Goal: Task Accomplishment & Management: Manage account settings

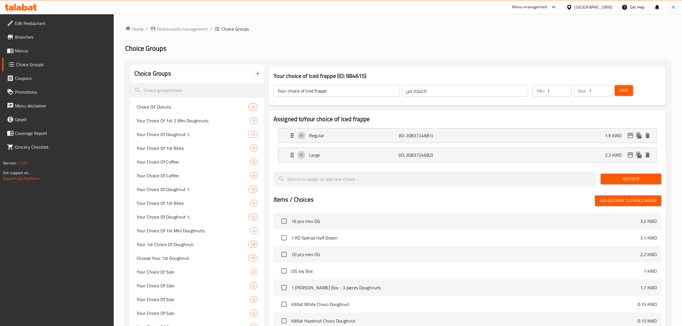
click at [22, 48] on span "Menus" at bounding box center [62, 50] width 94 height 7
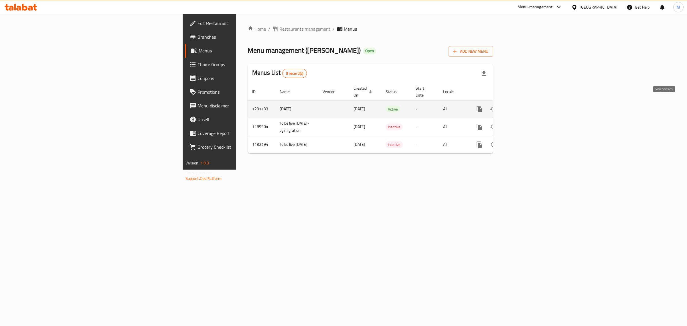
click at [523, 106] on icon "enhanced table" at bounding box center [520, 108] width 5 height 5
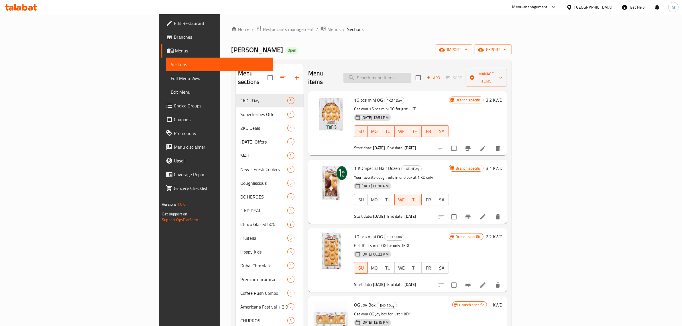
click at [411, 74] on input "search" at bounding box center [377, 78] width 68 height 10
paste input "The lotus Biscoff"
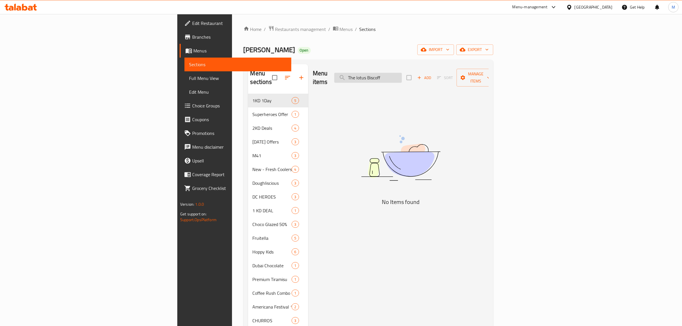
click at [402, 74] on input "The lotus Biscoff" at bounding box center [368, 78] width 68 height 10
drag, startPoint x: 421, startPoint y: 73, endPoint x: 395, endPoint y: 73, distance: 25.8
click at [395, 73] on div "Menu items The lotus Add Sort Manage items" at bounding box center [401, 77] width 176 height 27
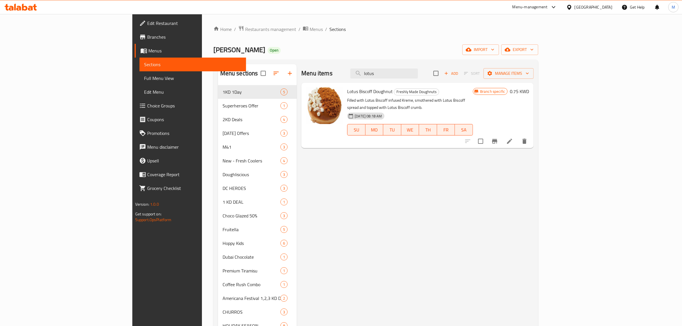
click at [498, 138] on icon "Branch-specific-item" at bounding box center [494, 141] width 7 height 7
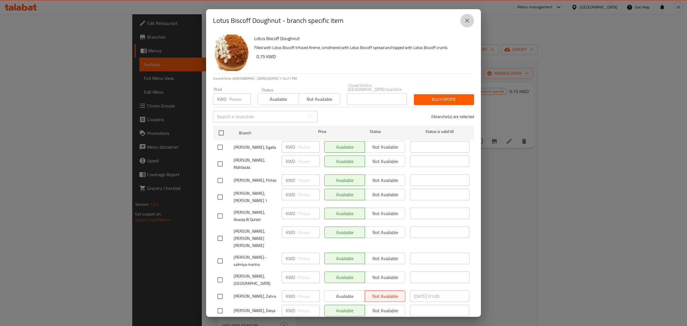
click at [469, 21] on icon "close" at bounding box center [467, 20] width 7 height 7
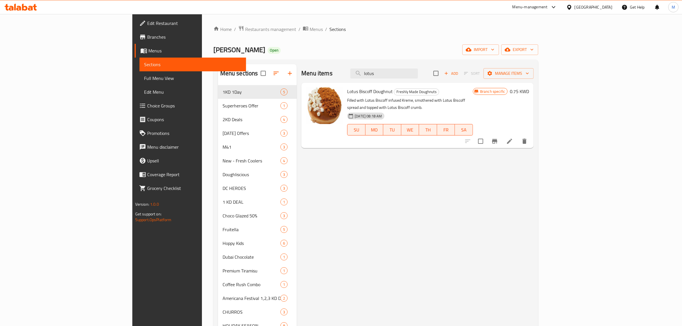
drag, startPoint x: 437, startPoint y: 70, endPoint x: 389, endPoint y: 68, distance: 47.8
click at [389, 68] on div "Menu items lotus Add Sort Manage items" at bounding box center [417, 73] width 232 height 19
paste input "Nutty"
type input "Nutty"
click at [497, 139] on icon "Branch-specific-item" at bounding box center [494, 141] width 5 height 5
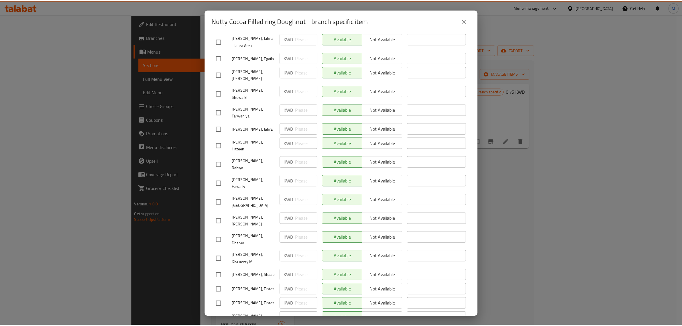
scroll to position [600, 0]
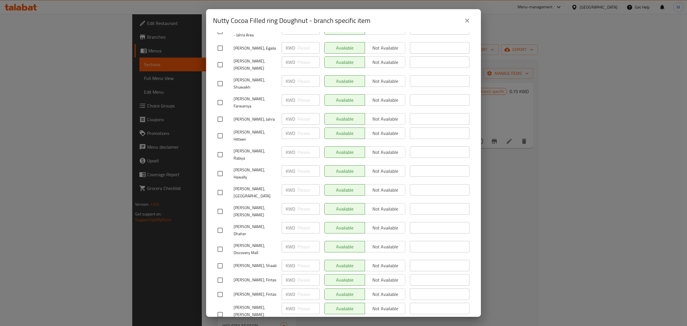
click at [466, 19] on icon "close" at bounding box center [467, 21] width 4 height 4
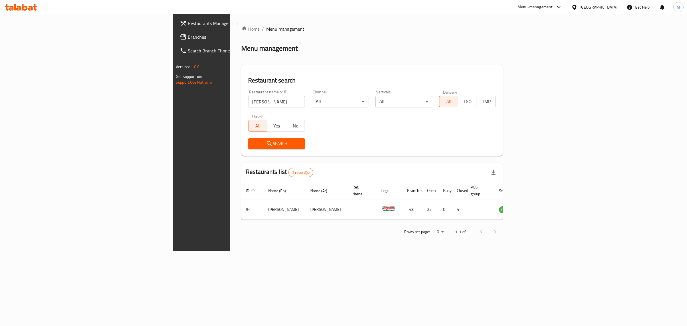
click at [248, 104] on input "krispy kreme" at bounding box center [276, 101] width 57 height 11
click at [248, 98] on input "krispy kreme" at bounding box center [276, 101] width 57 height 11
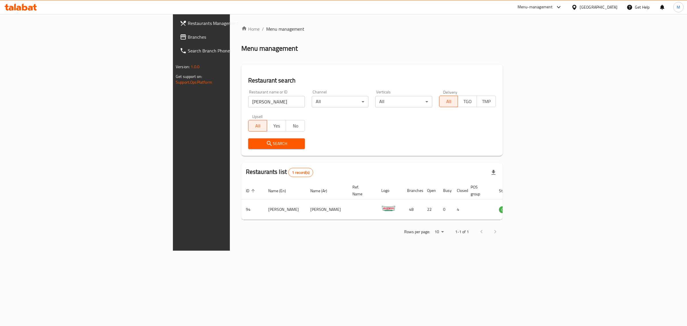
click at [248, 91] on div "Restaurant name or ID krispy kreme Restaurant name or ID" at bounding box center [276, 98] width 57 height 17
click at [248, 98] on input "krispy kreme" at bounding box center [276, 101] width 57 height 11
click button "Search" at bounding box center [276, 143] width 57 height 11
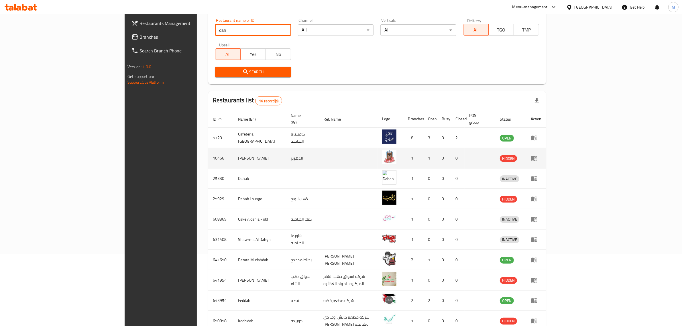
scroll to position [100, 0]
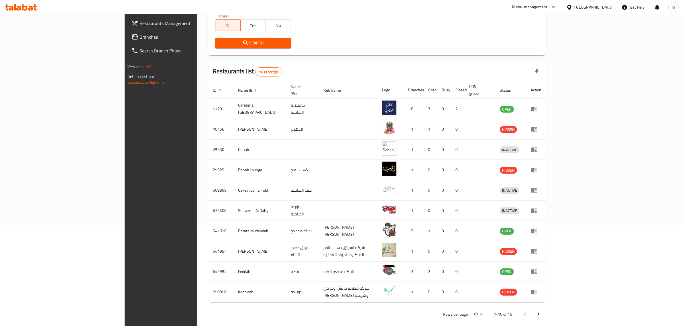
click at [557, 307] on div "Home / Menu management Menu management Restaurant search Restaurant name or ID …" at bounding box center [377, 123] width 360 height 419
click at [545, 307] on button "Next page" at bounding box center [538, 314] width 14 height 14
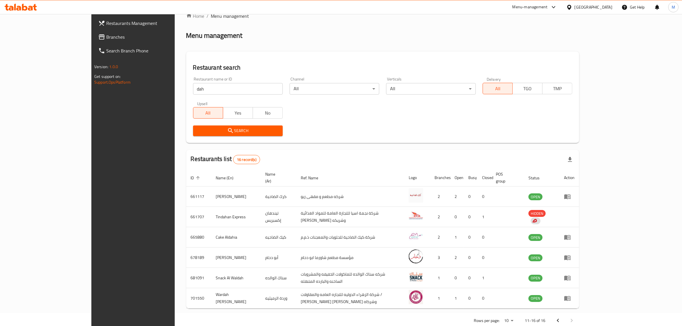
scroll to position [19, 0]
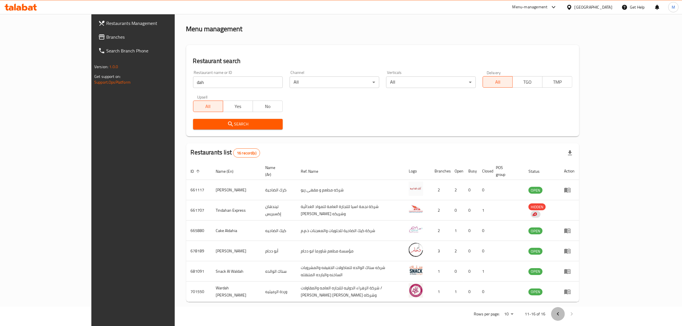
click at [561, 310] on icon "Previous page" at bounding box center [557, 313] width 7 height 7
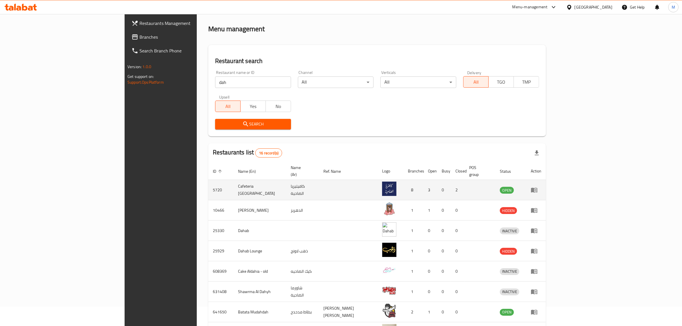
click at [233, 184] on td "Cafeteria Al Dahiya" at bounding box center [259, 190] width 53 height 20
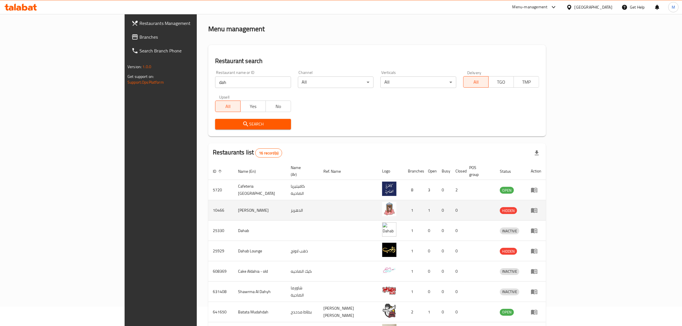
click at [233, 200] on td "Al Dahryz" at bounding box center [259, 210] width 53 height 20
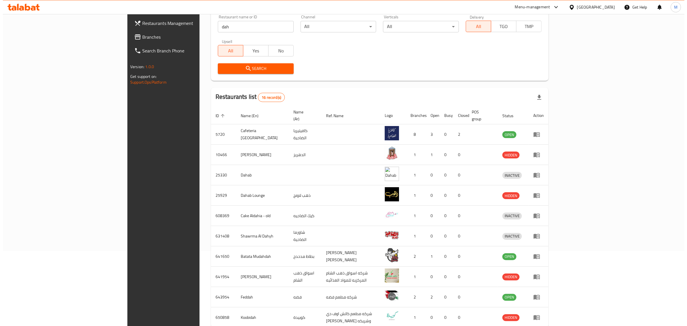
scroll to position [0, 0]
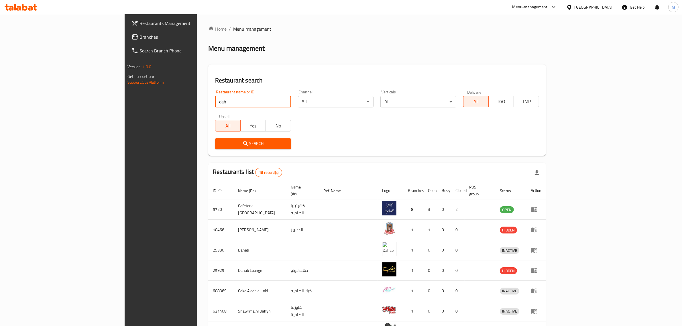
click at [215, 100] on input "dah" at bounding box center [253, 101] width 76 height 11
click button "Search" at bounding box center [253, 143] width 76 height 11
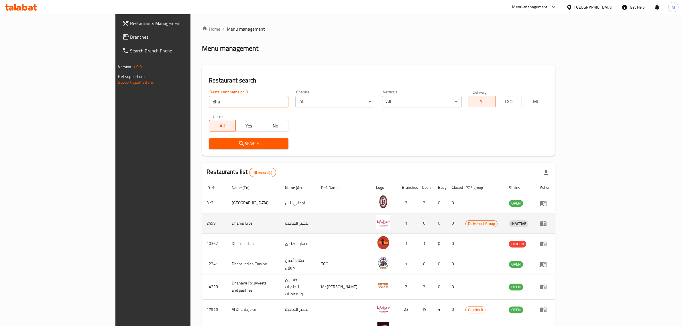
click at [227, 223] on td "Dhahia Juice" at bounding box center [253, 223] width 53 height 20
copy td "Dhahia Juice"
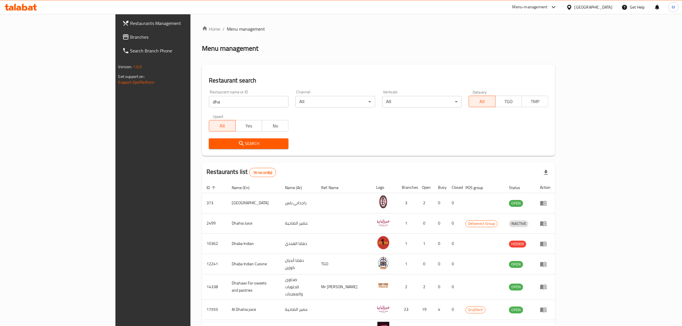
click at [209, 99] on input "dha" at bounding box center [249, 101] width 80 height 11
paste input "Dhahia Juice"
type input "Dhahia Juice"
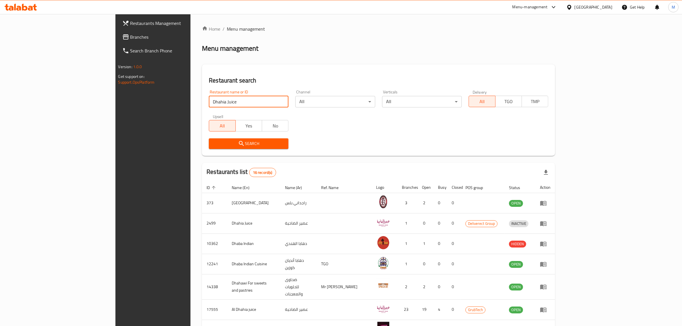
click button "Search" at bounding box center [249, 143] width 80 height 11
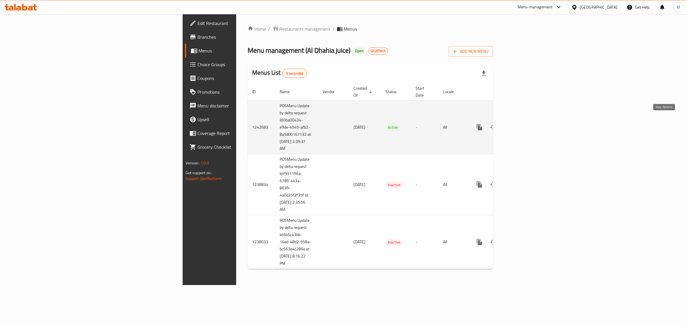
click at [524, 124] on icon "enhanced table" at bounding box center [520, 127] width 7 height 7
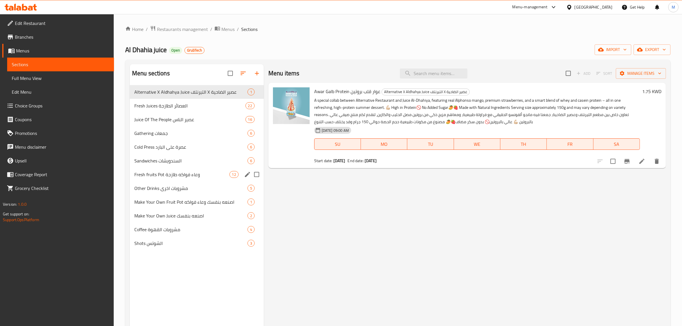
click at [179, 179] on div "Fresh fruits Pot وعاء فواكه طازجة 12" at bounding box center [197, 174] width 134 height 14
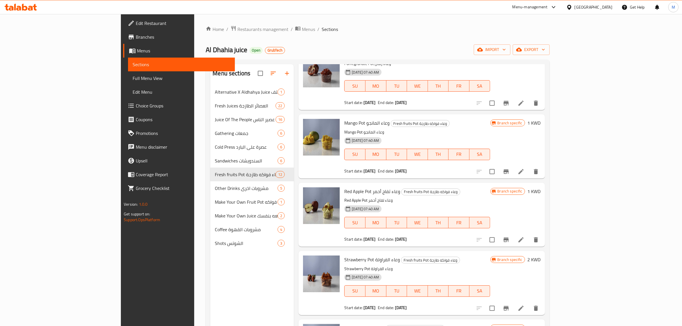
scroll to position [215, 0]
